Goal: Transaction & Acquisition: Purchase product/service

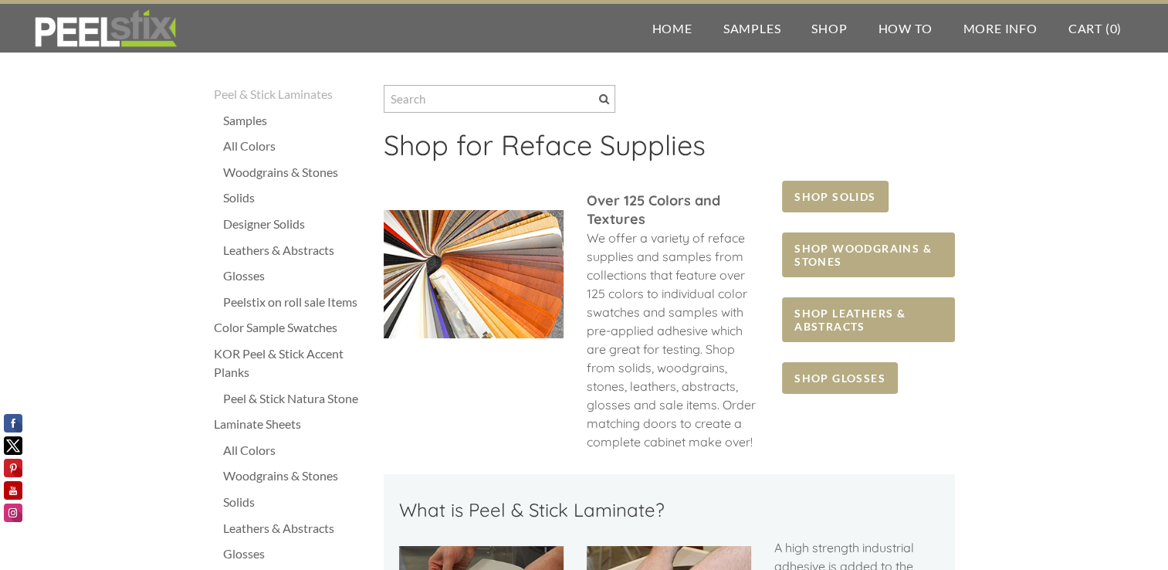
click at [276, 301] on div "Peelstix on roll sale Items" at bounding box center [295, 301] width 145 height 19
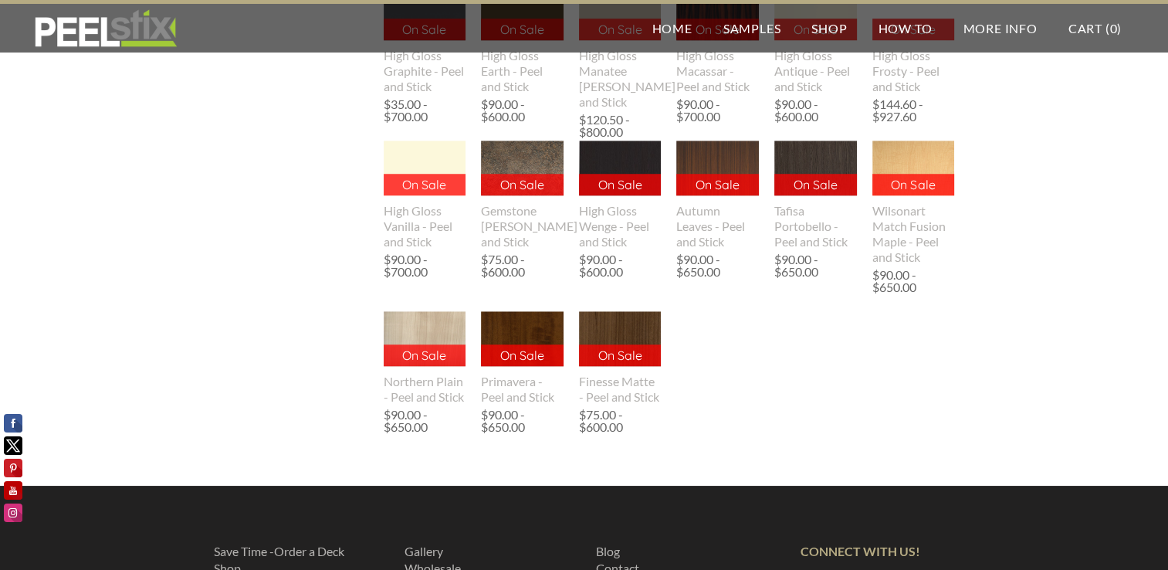
scroll to position [1023, 0]
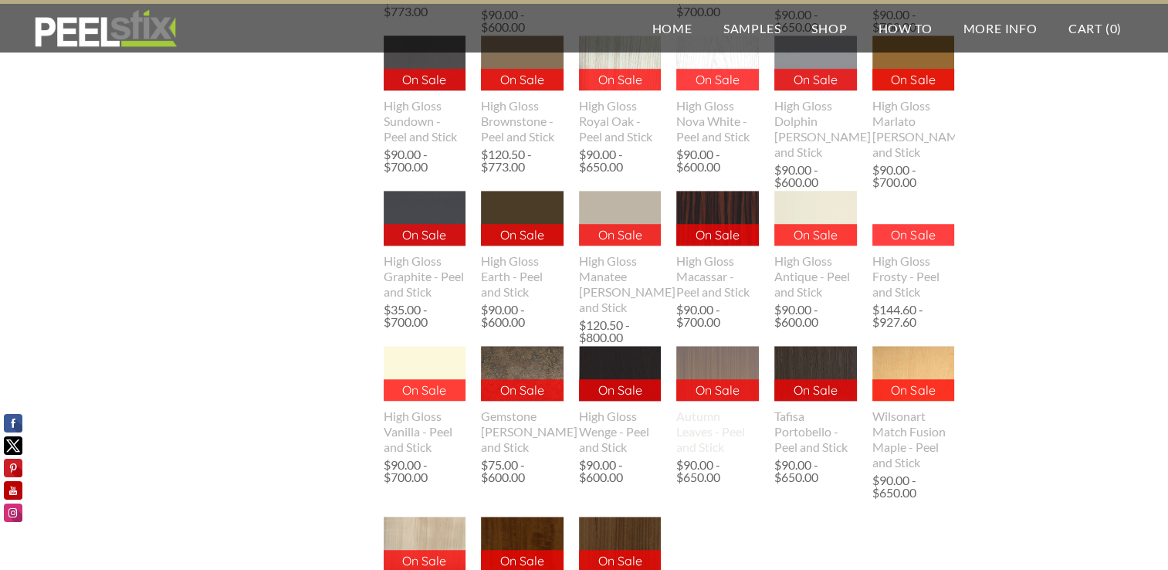
click at [725, 365] on img at bounding box center [717, 373] width 83 height 55
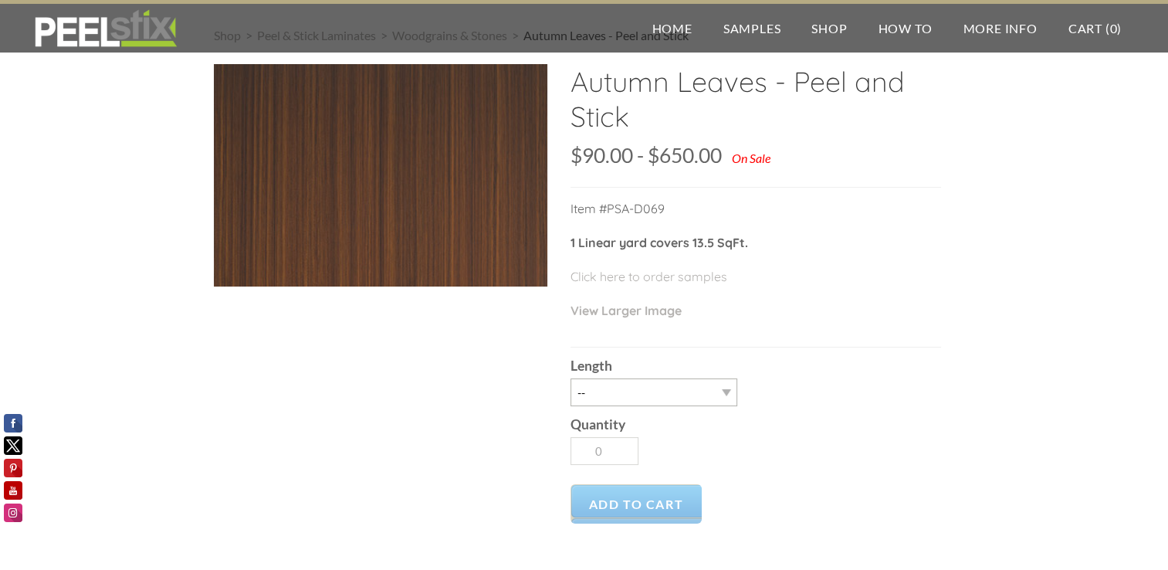
scroll to position [77, 0]
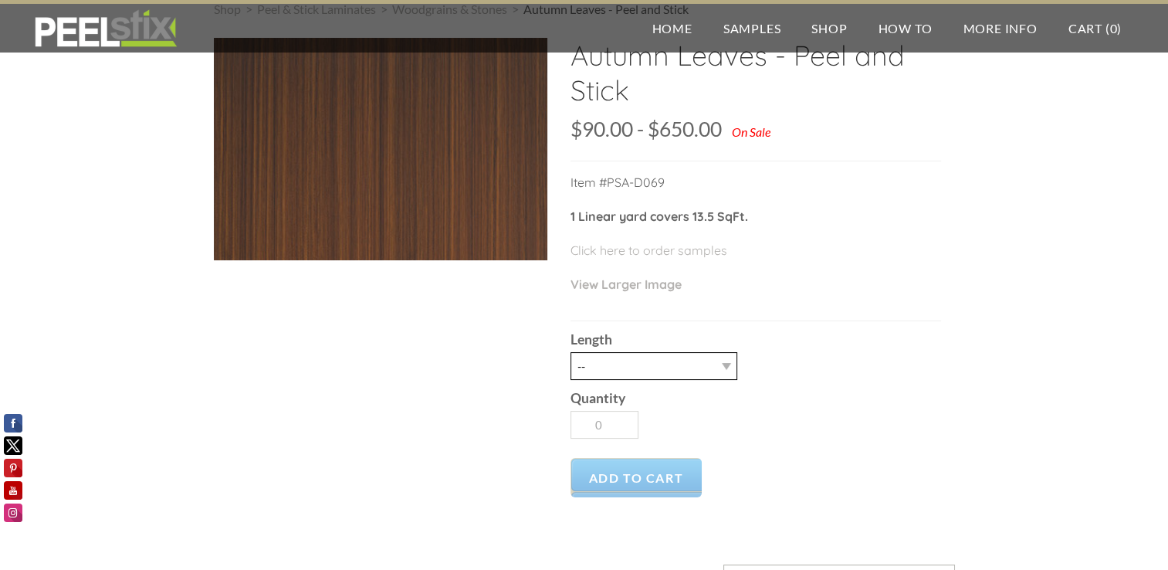
click at [723, 363] on select "-- 3LY 10LY 15LY 30LY" at bounding box center [653, 366] width 167 height 28
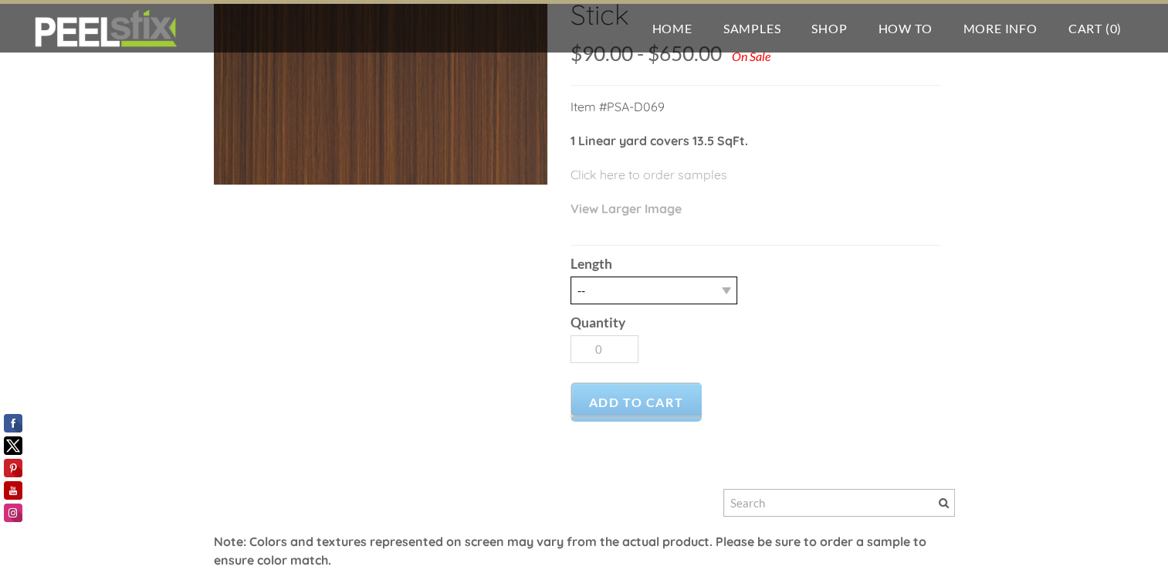
scroll to position [154, 0]
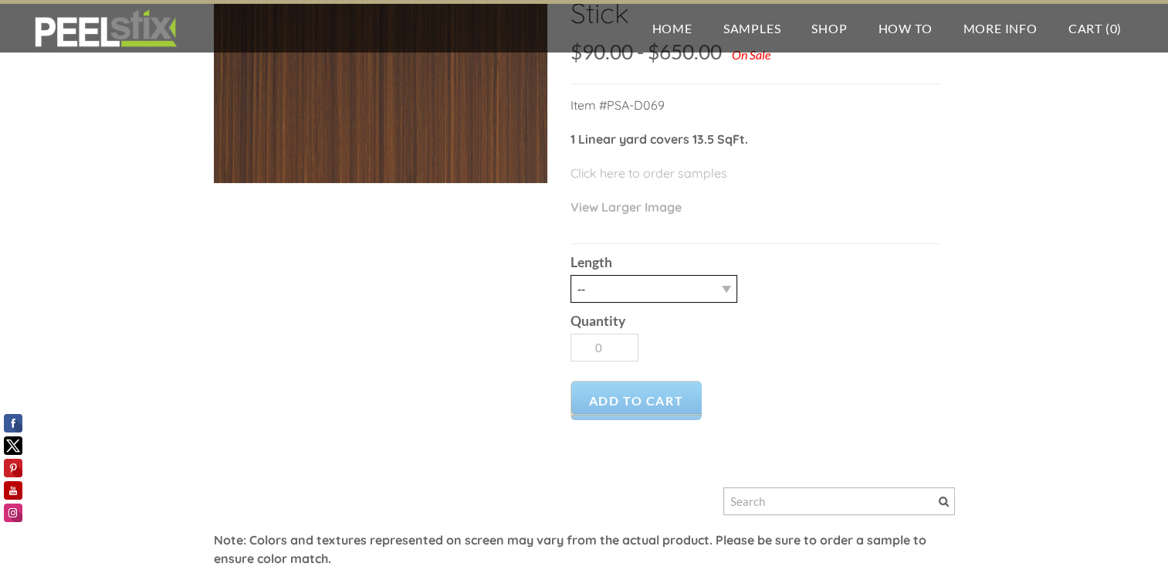
click at [724, 289] on select "-- 3LY 10LY 15LY 30LY" at bounding box center [653, 289] width 167 height 28
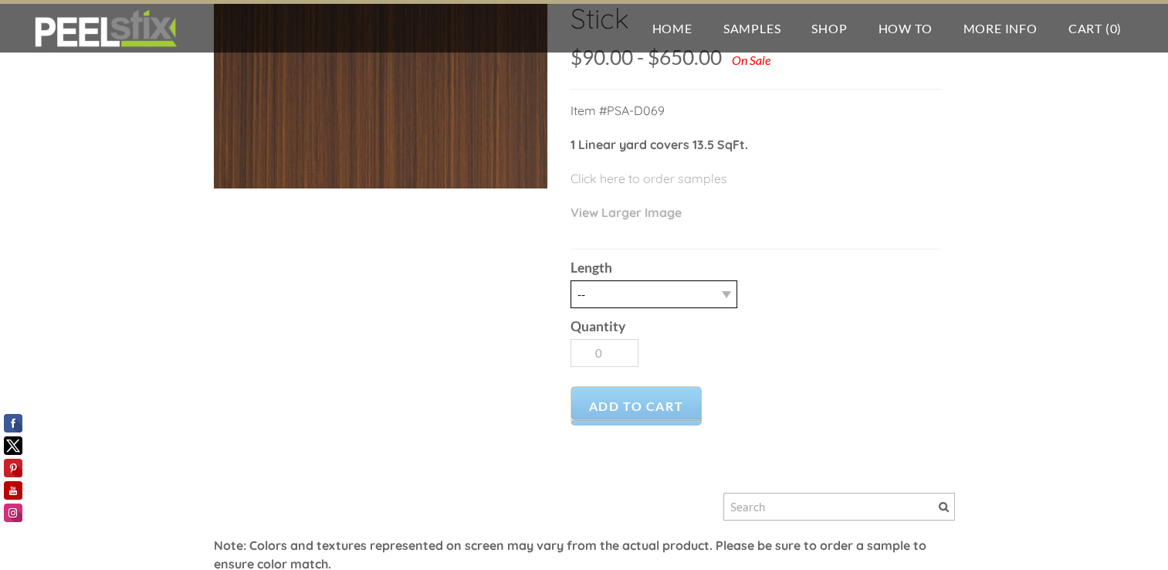
scroll to position [77, 0]
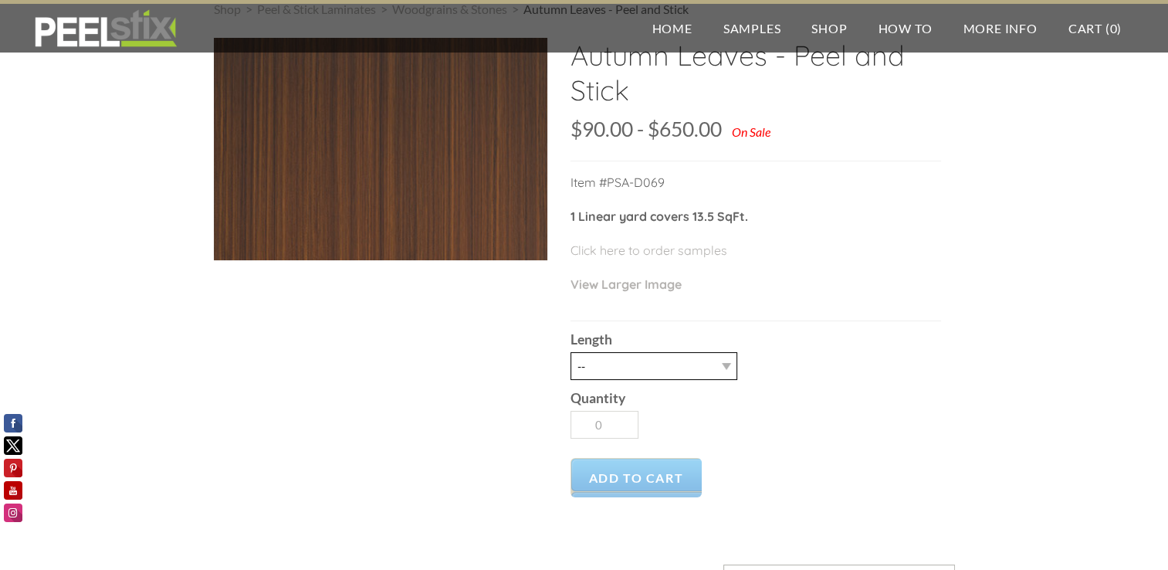
click at [732, 363] on select "-- 3LY 10LY 15LY 30LY" at bounding box center [653, 366] width 167 height 28
select select "10LY"
click at [570, 352] on select "-- 3LY 10LY 15LY 30LY" at bounding box center [653, 366] width 167 height 28
type input "1"
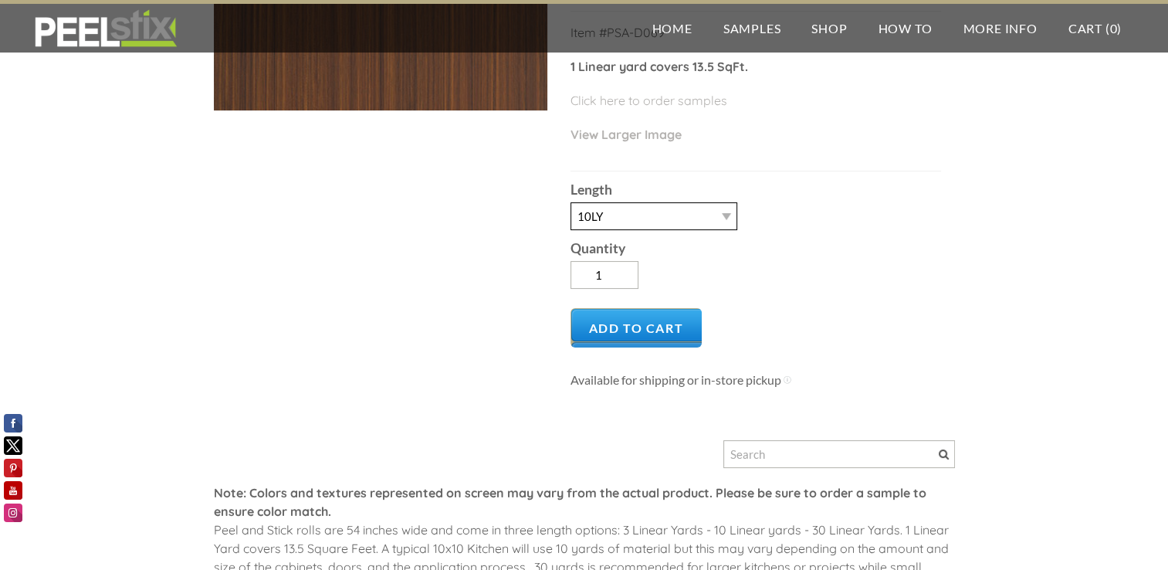
scroll to position [309, 0]
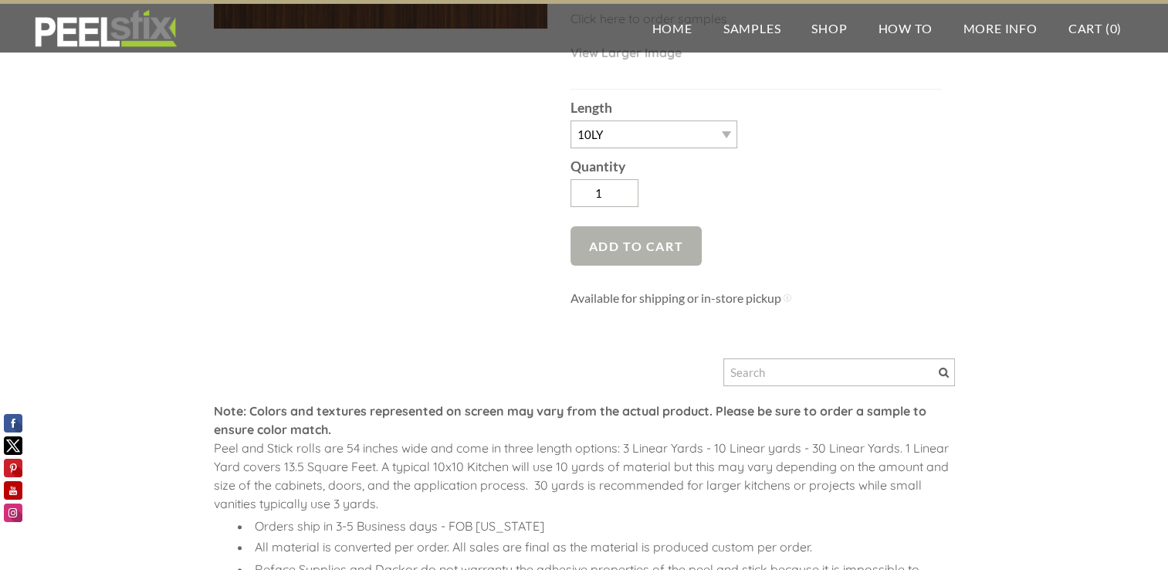
click at [633, 236] on span "Add to Cart" at bounding box center [636, 245] width 132 height 39
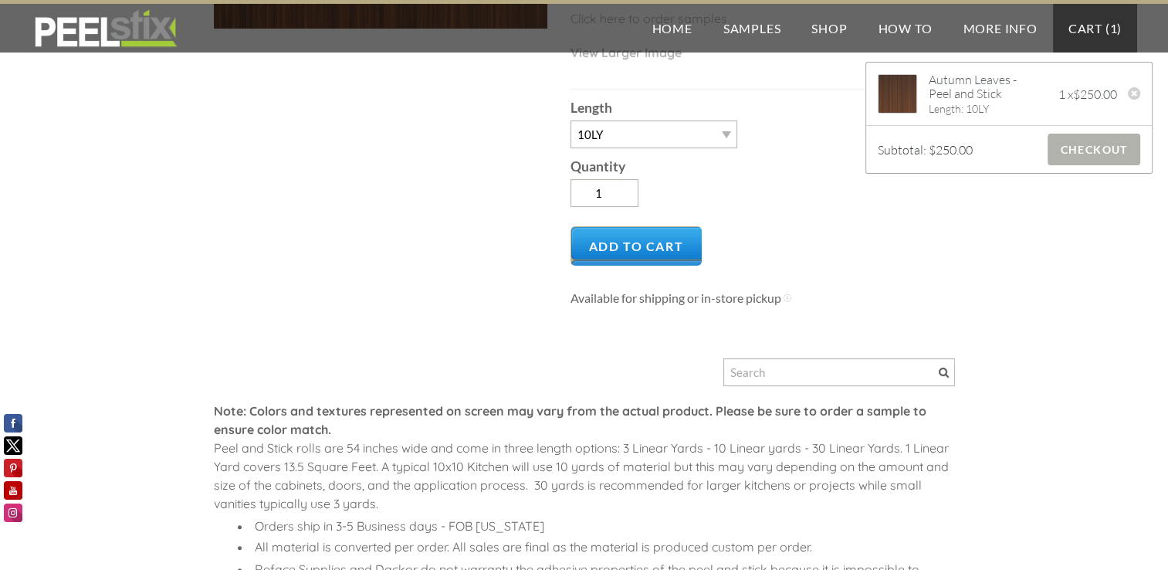
click at [1068, 152] on span "Checkout" at bounding box center [1093, 150] width 92 height 32
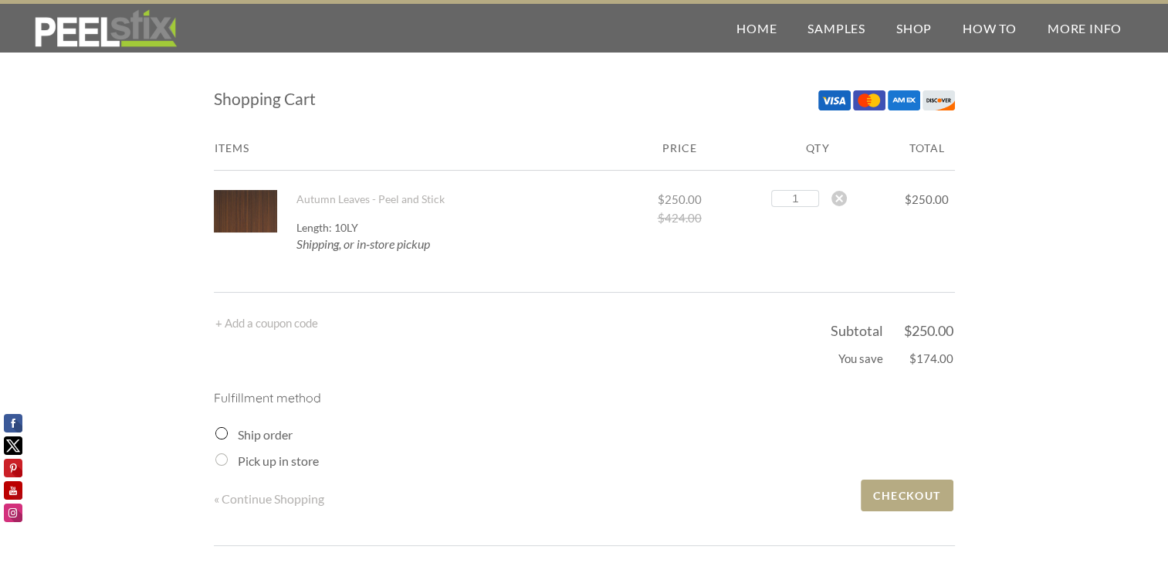
click at [245, 199] on div at bounding box center [245, 211] width 63 height 42
click at [247, 205] on div at bounding box center [245, 211] width 63 height 42
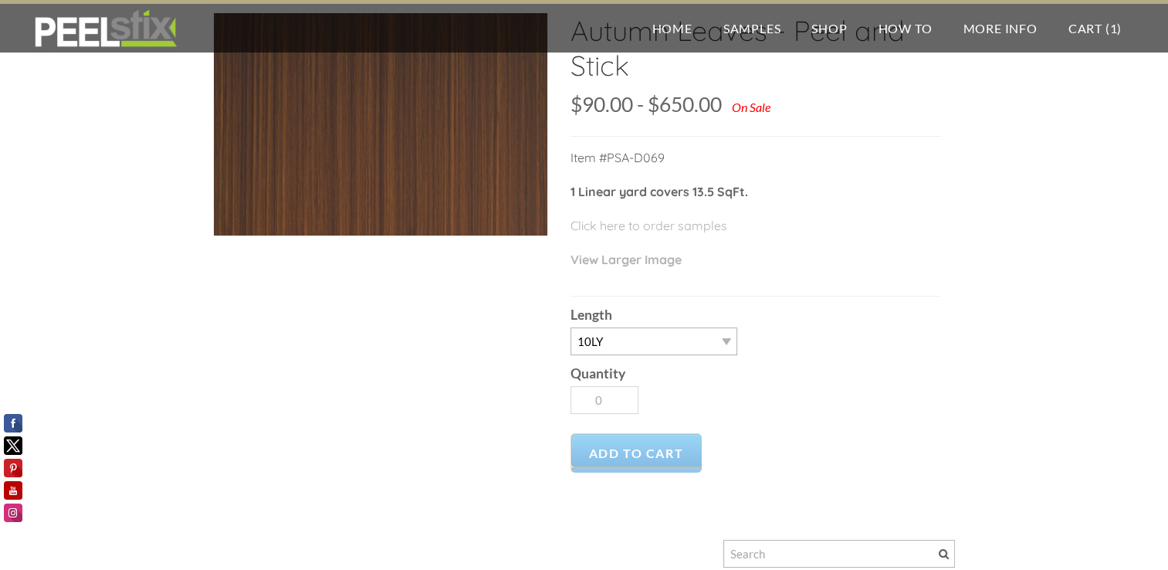
scroll to position [77, 0]
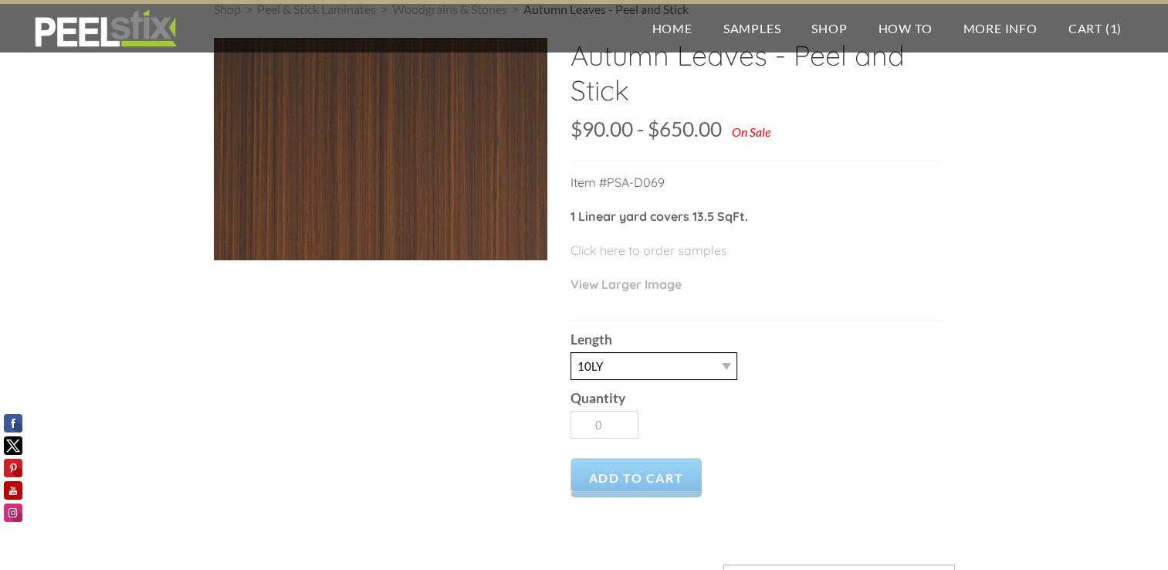
click at [723, 369] on select "-- 3LY 10LY 15LY 30LY" at bounding box center [653, 366] width 167 height 28
select select "15LY"
click at [570, 352] on select "-- 3LY 10LY 15LY 30LY" at bounding box center [653, 366] width 167 height 28
type input "1"
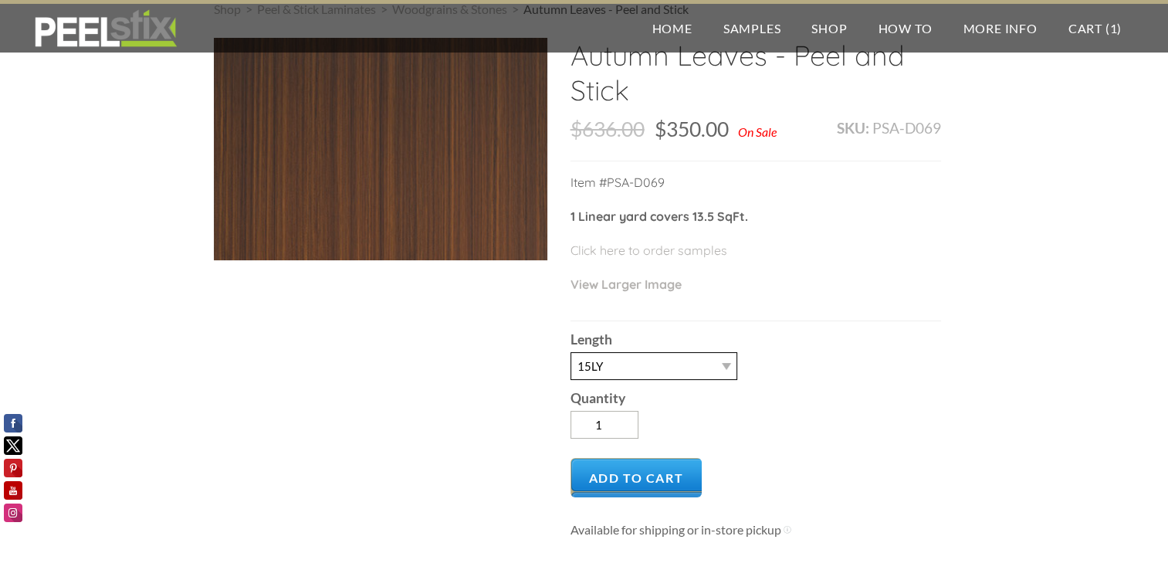
scroll to position [0, 0]
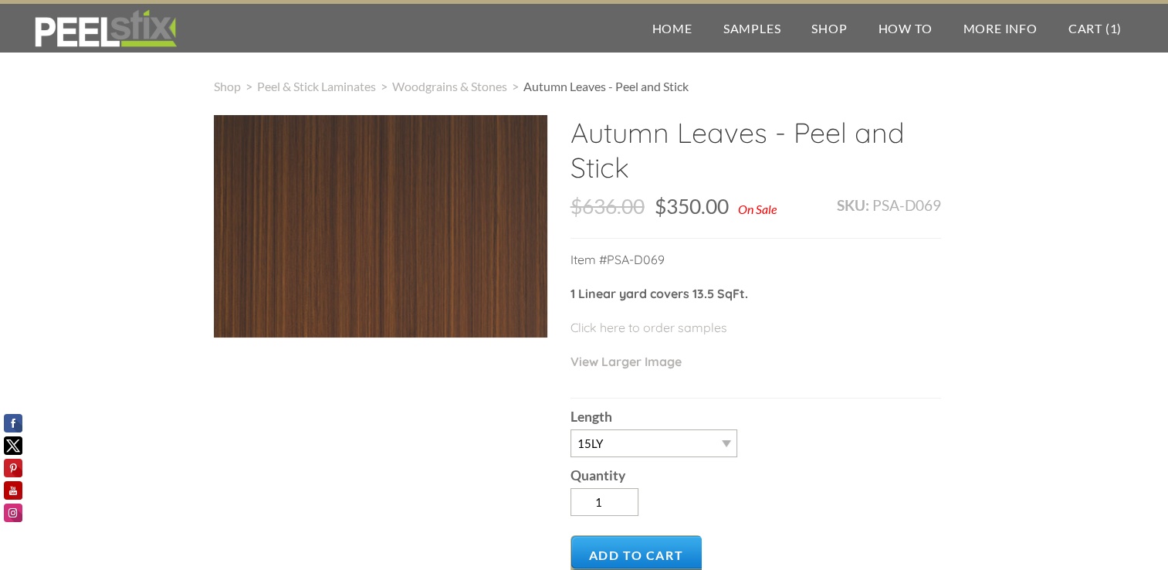
click at [432, 236] on div at bounding box center [380, 226] width 333 height 222
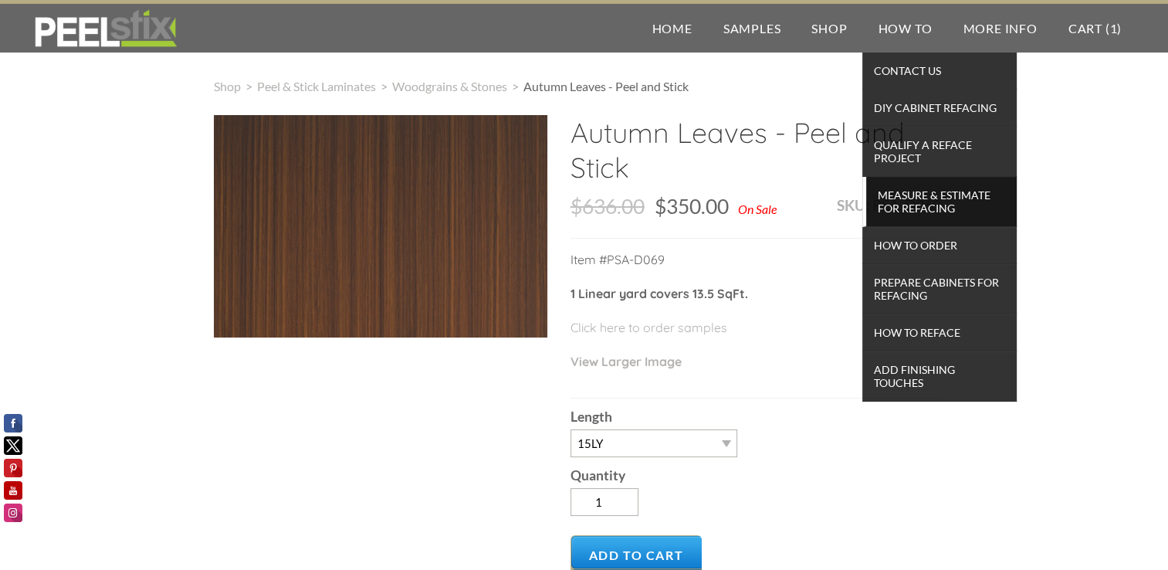
click at [945, 195] on span "Measure & Estimate for Refacing" at bounding box center [941, 201] width 143 height 34
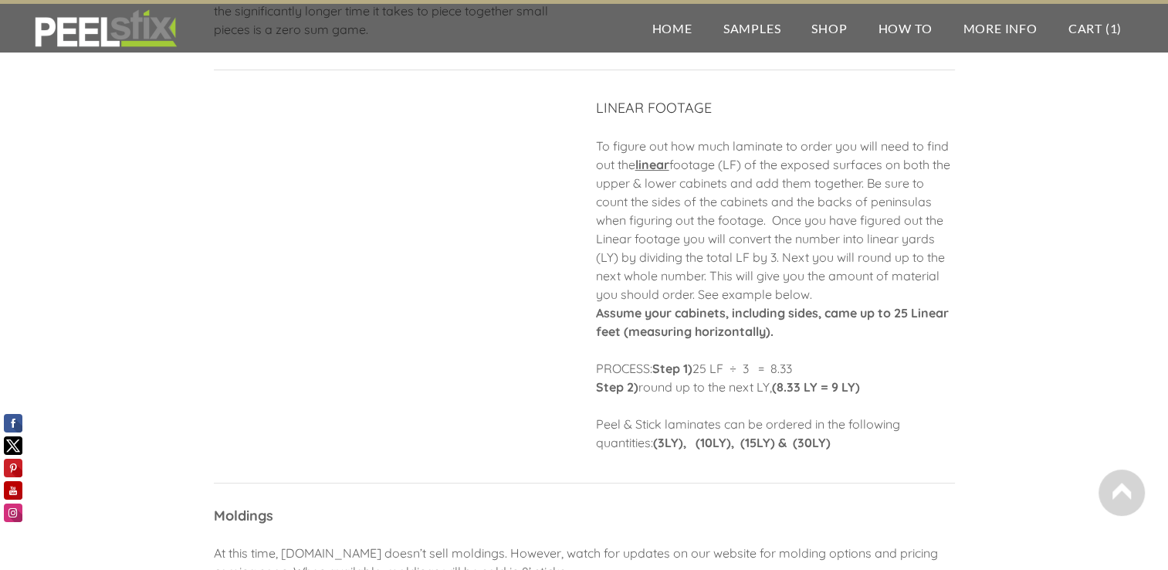
scroll to position [463, 0]
